Goal: Task Accomplishment & Management: Manage account settings

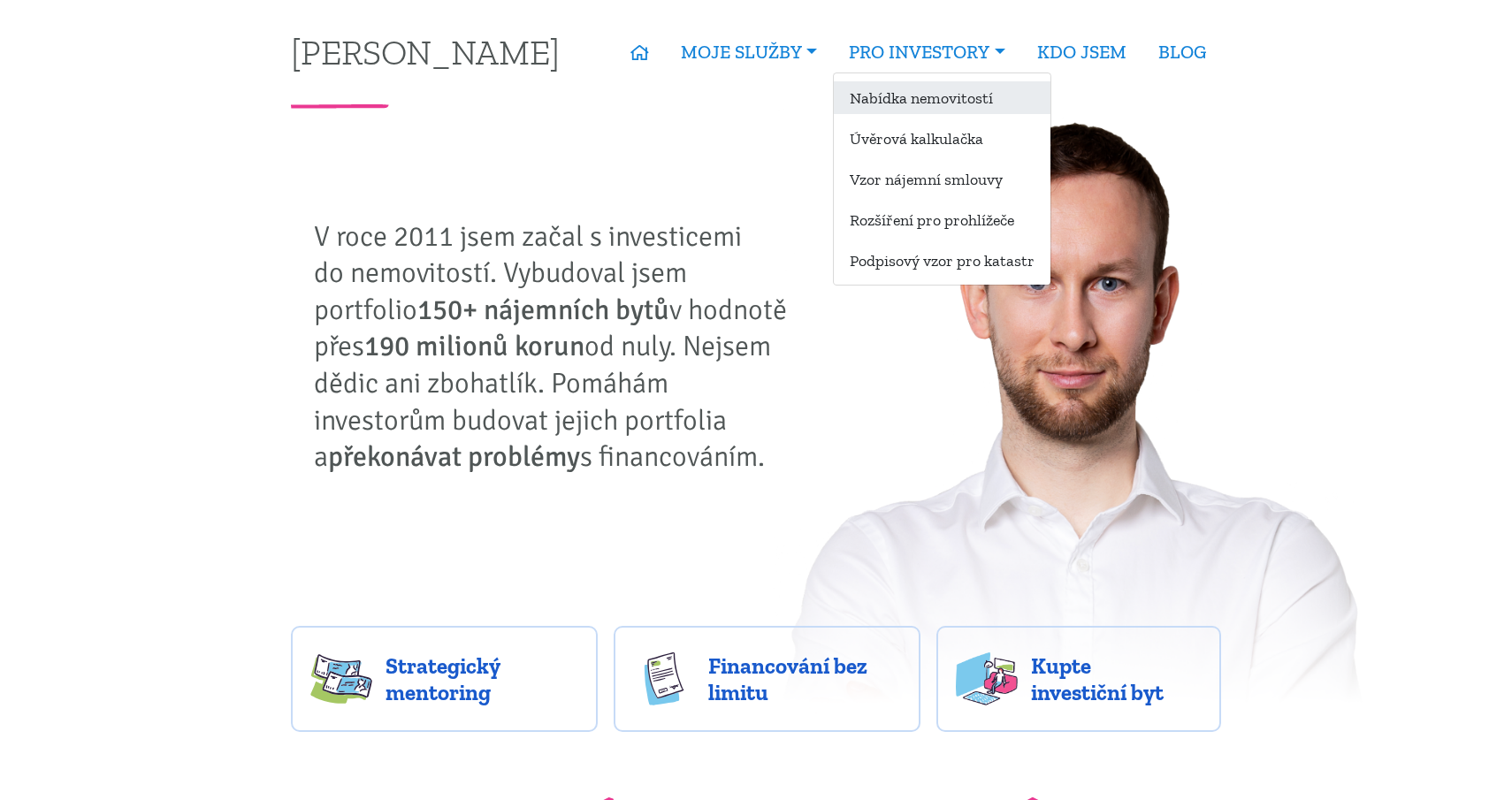
click at [866, 82] on link "Nabídka nemovitostí" at bounding box center [941, 97] width 216 height 33
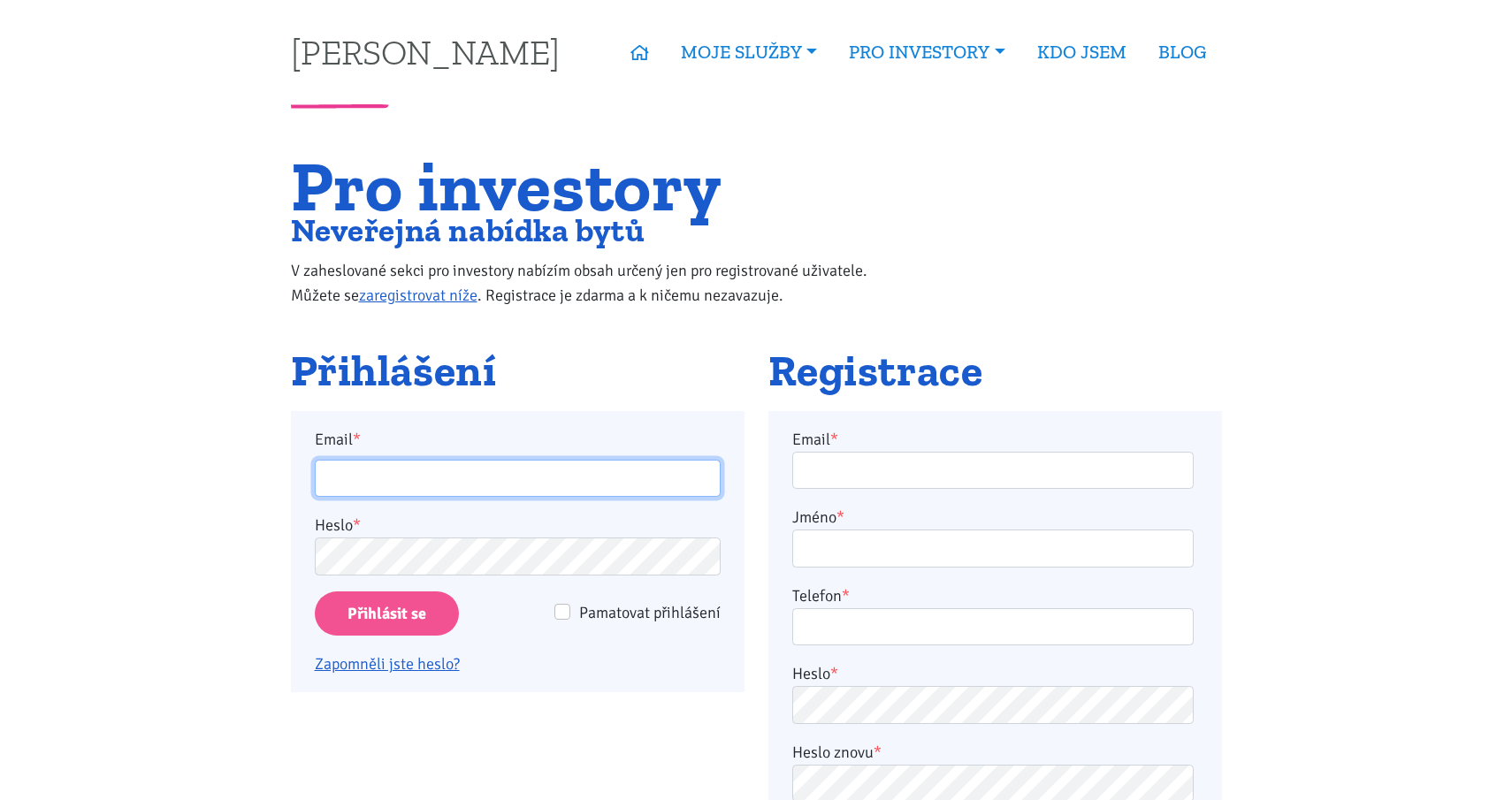
type input "martin.smrcek@gmail.com"
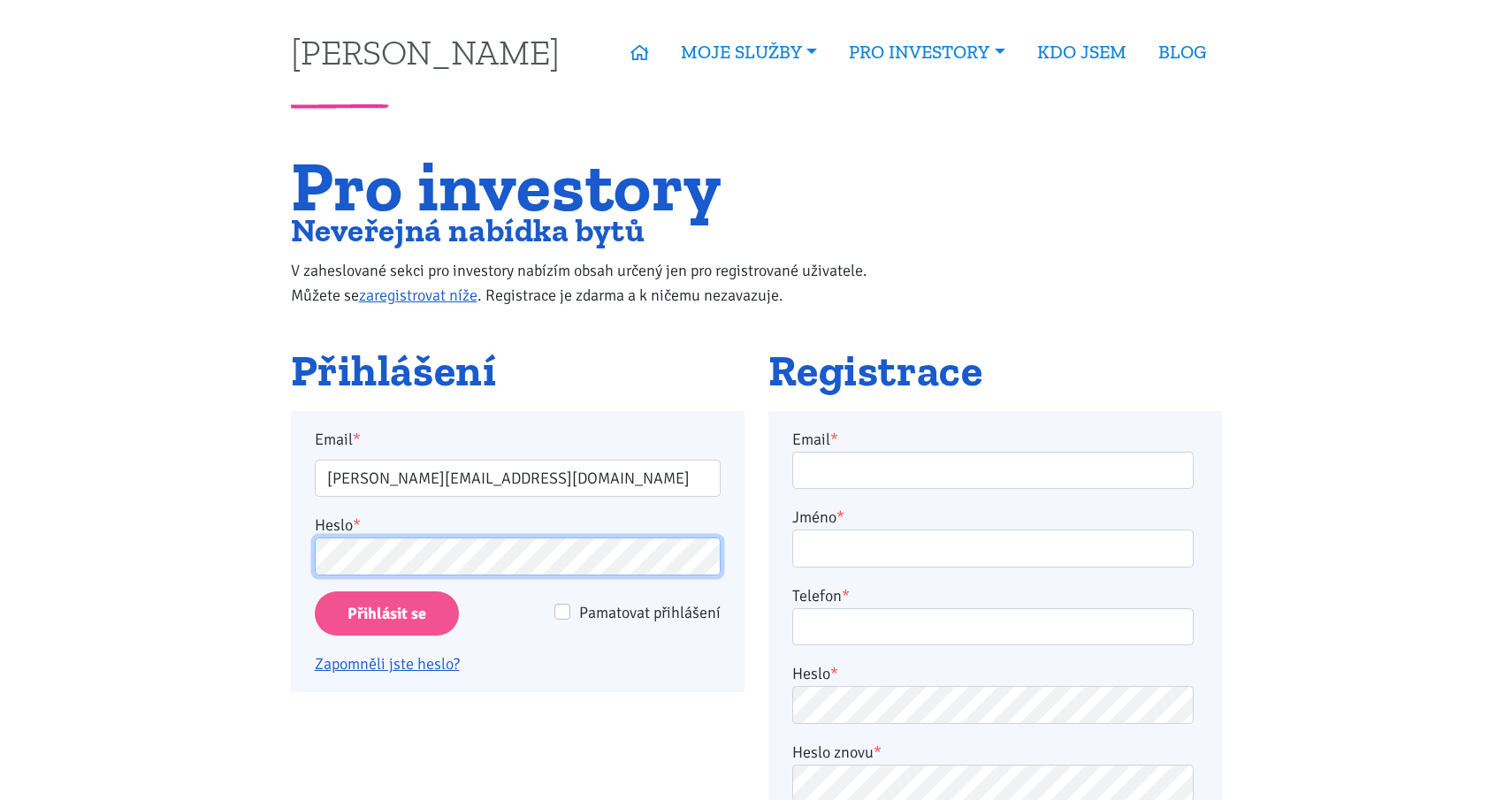
click at [386, 612] on input "Přihlásit se" at bounding box center [387, 614] width 144 height 45
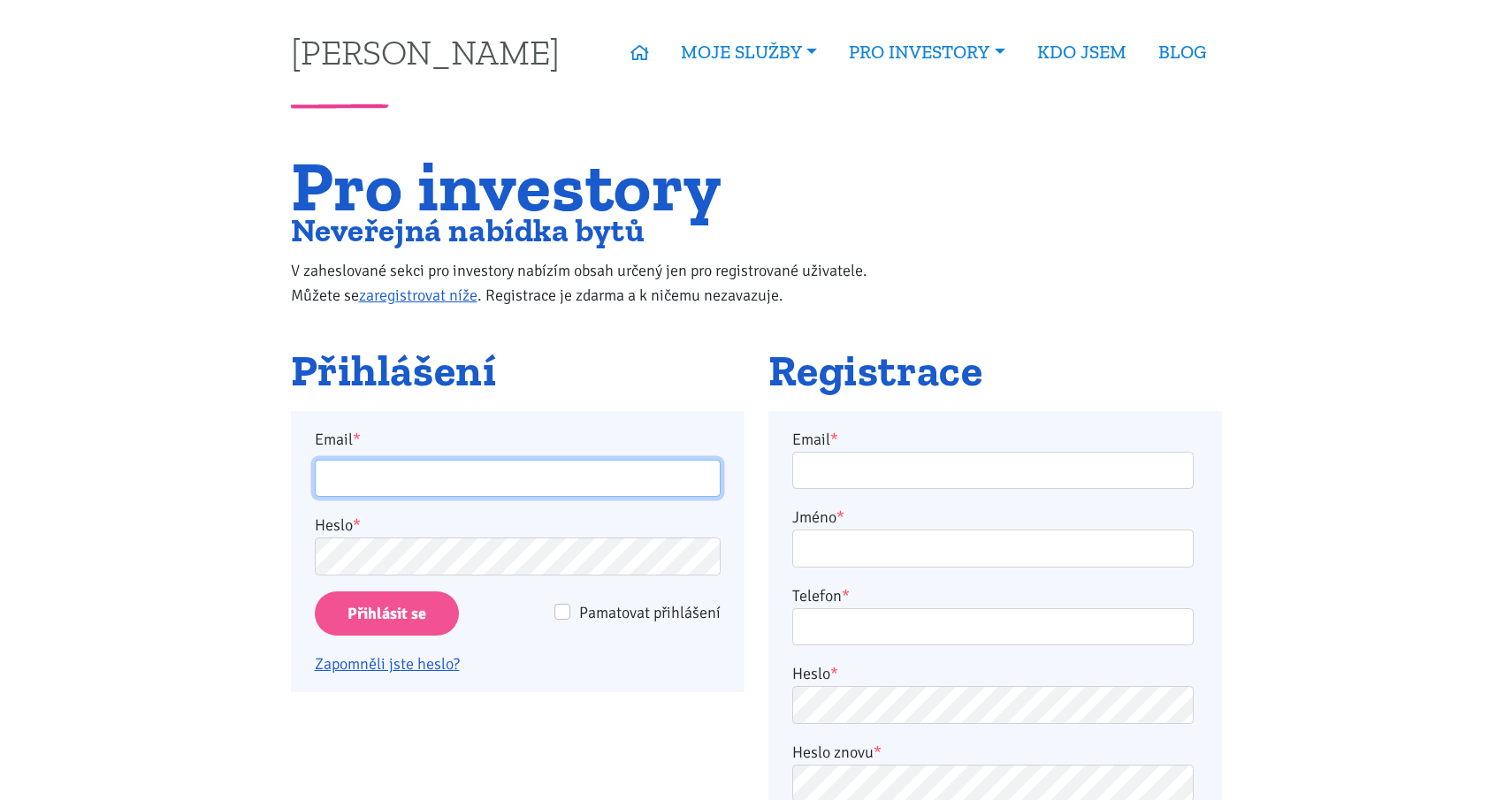
type input "[PERSON_NAME][EMAIL_ADDRESS][DOMAIN_NAME]"
click at [415, 614] on input "Přihlásit se" at bounding box center [387, 614] width 144 height 45
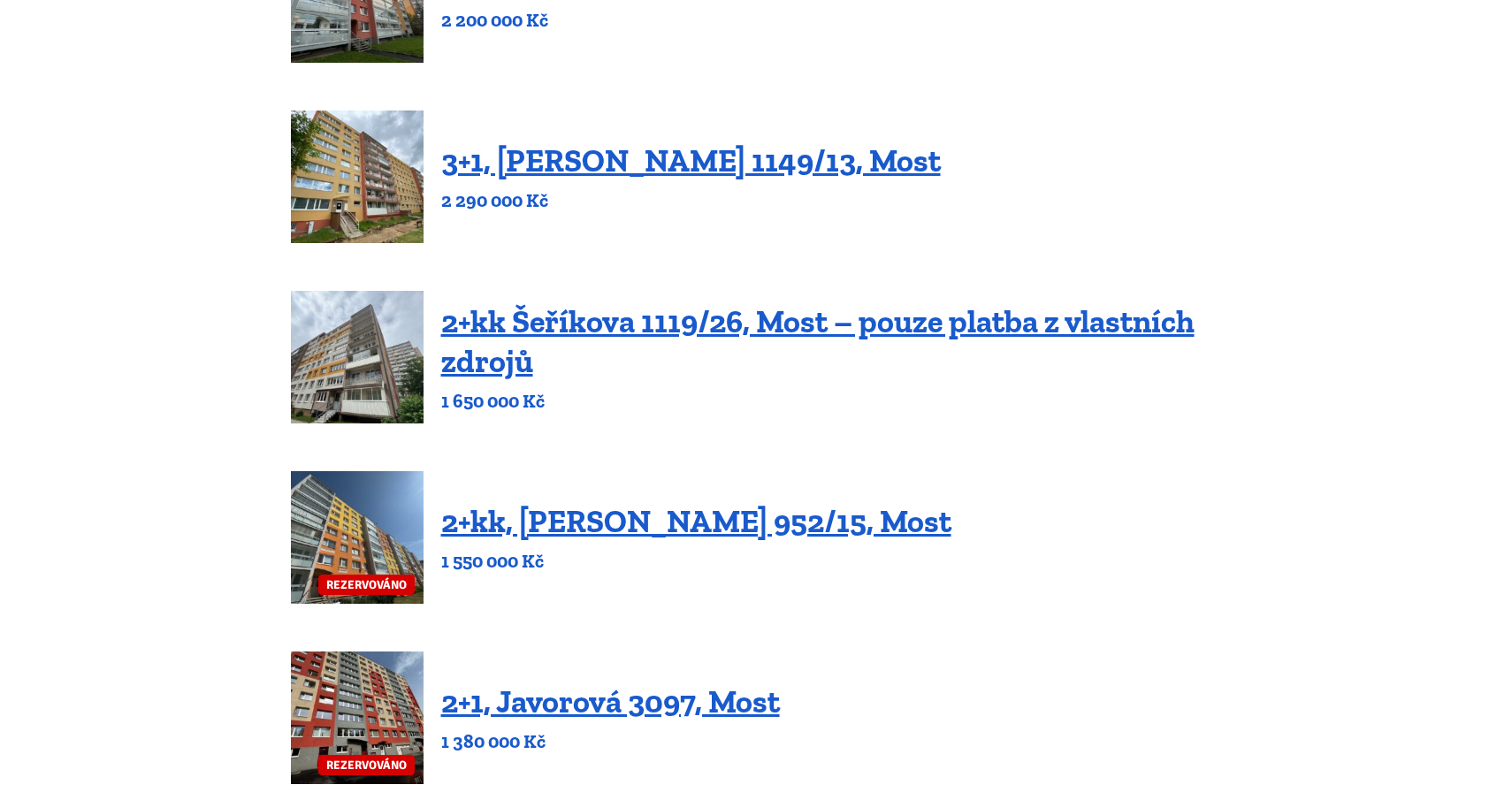
scroll to position [532, 0]
